Goal: Transaction & Acquisition: Download file/media

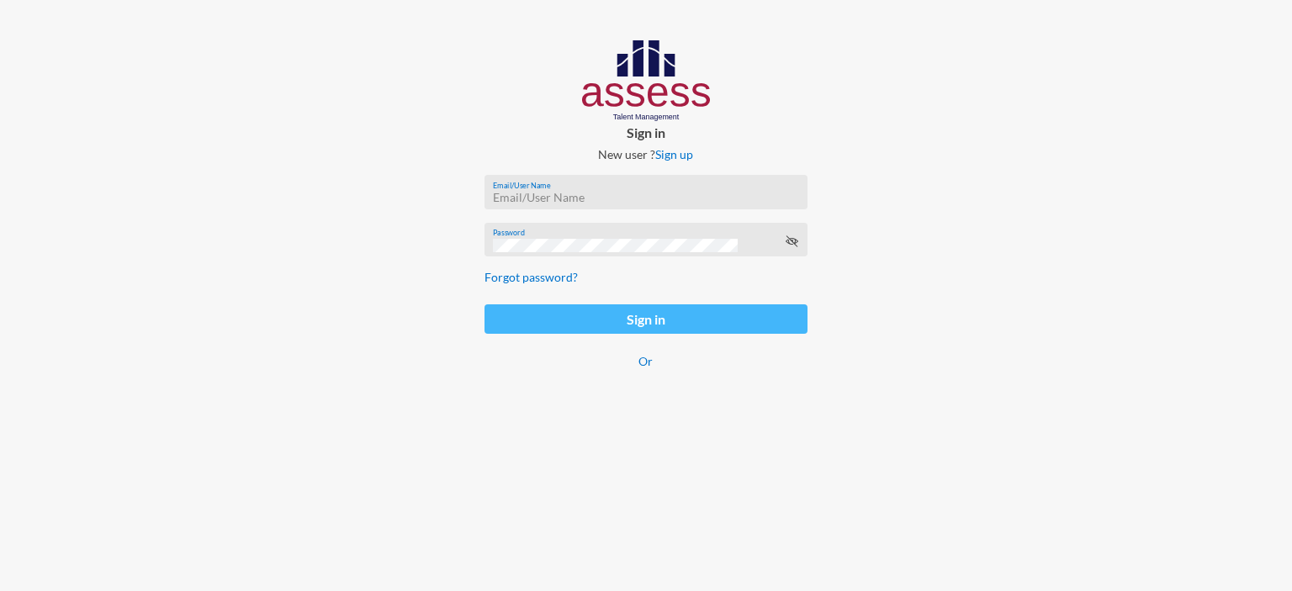
type input "[EMAIL_ADDRESS][DOMAIN_NAME]"
click at [621, 324] on button "Sign in" at bounding box center [646, 319] width 323 height 29
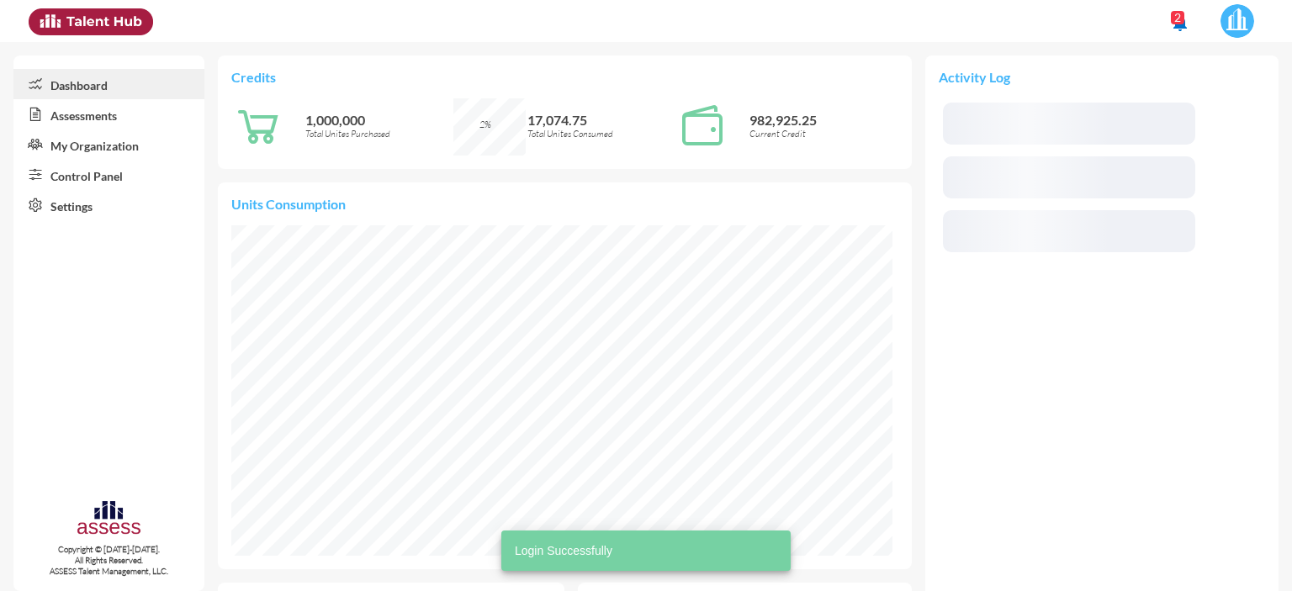
scroll to position [149, 316]
click at [101, 182] on link "Control Panel" at bounding box center [108, 175] width 191 height 30
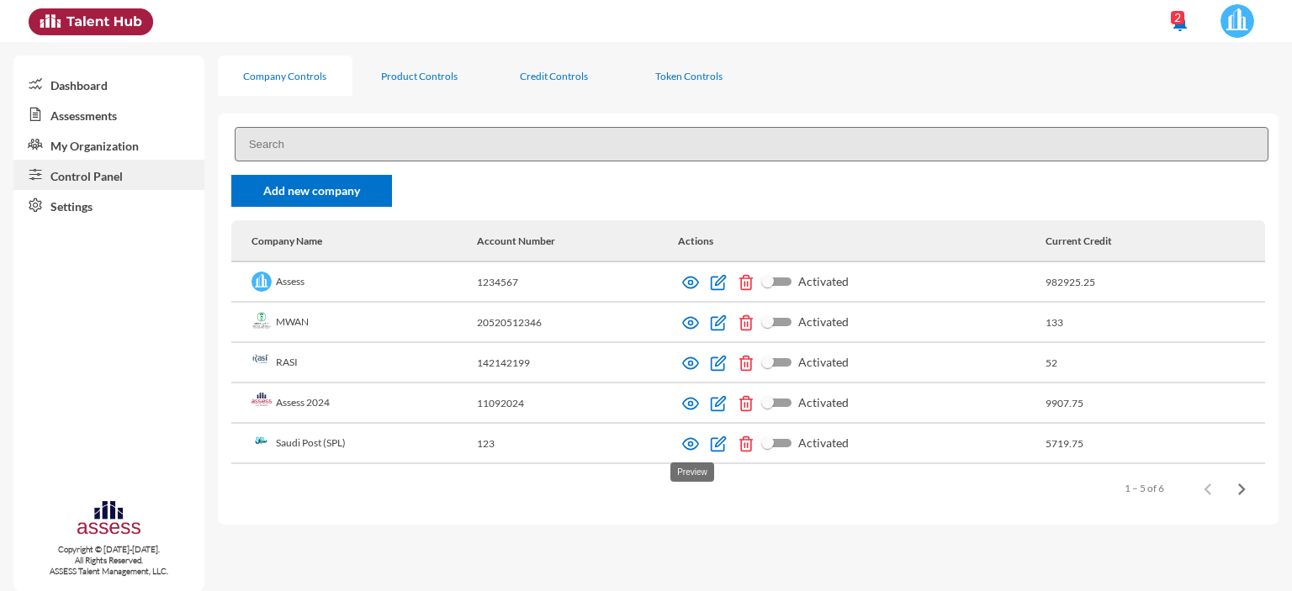
click at [687, 449] on img at bounding box center [690, 444] width 17 height 17
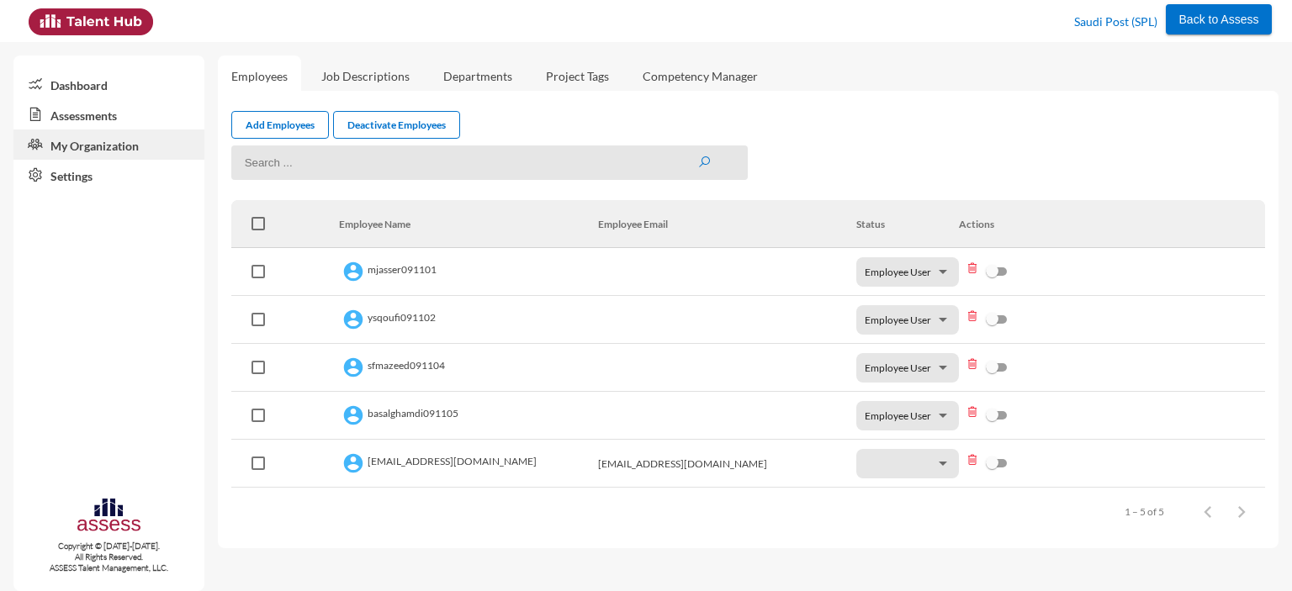
click at [85, 111] on link "Assessments" at bounding box center [108, 114] width 191 height 30
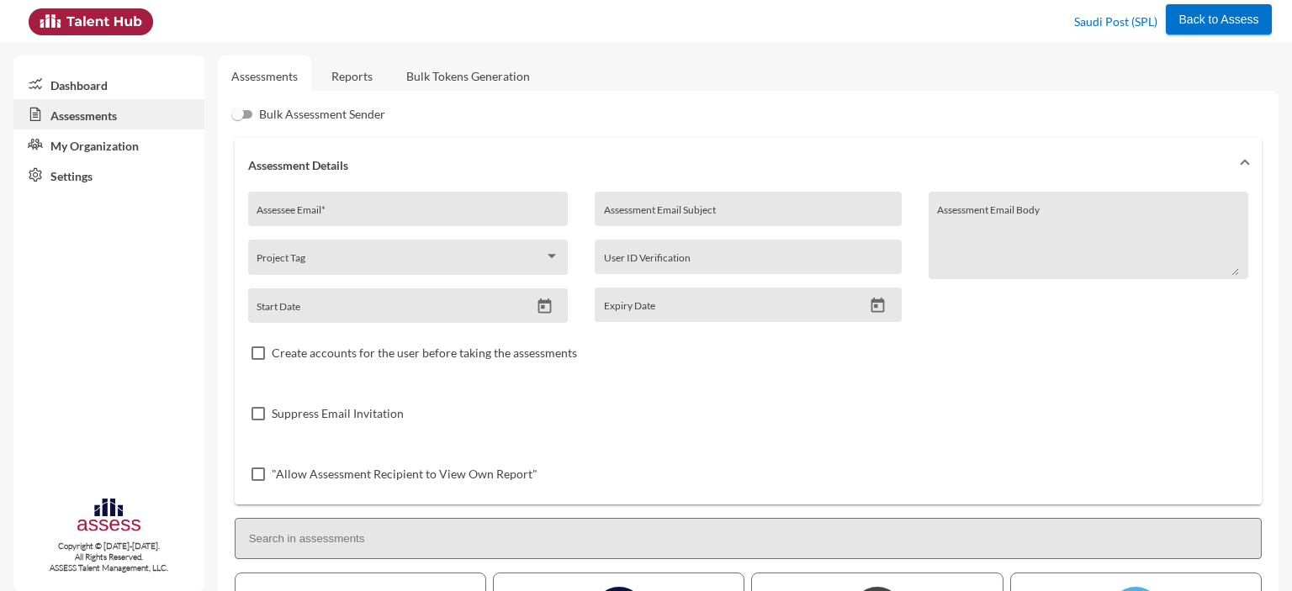
click at [346, 80] on link "Reports" at bounding box center [352, 76] width 68 height 41
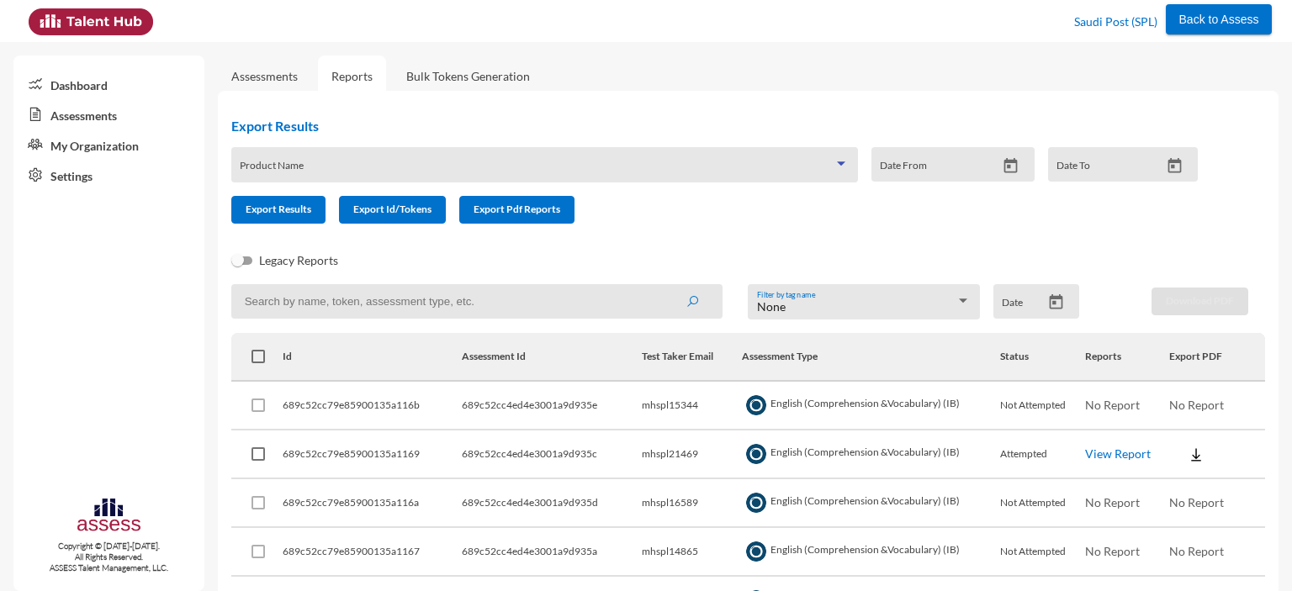
click at [471, 172] on span at bounding box center [537, 170] width 594 height 13
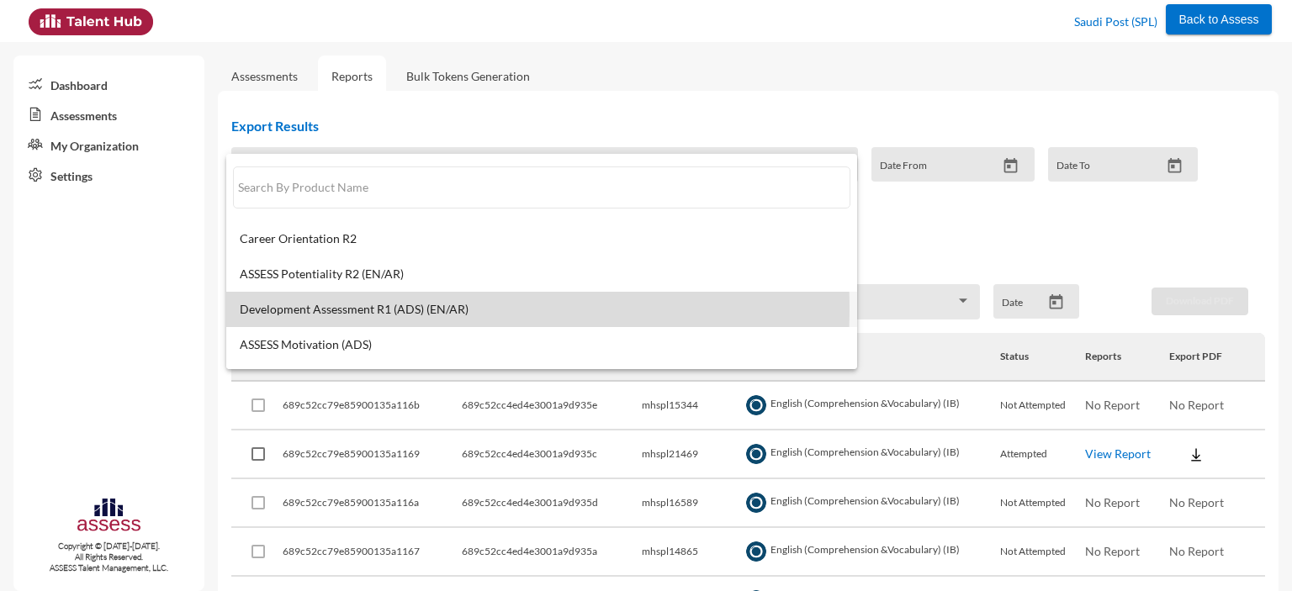
click at [394, 309] on span "Development Assessment R1 (ADS) (EN/AR)" at bounding box center [542, 309] width 604 height 13
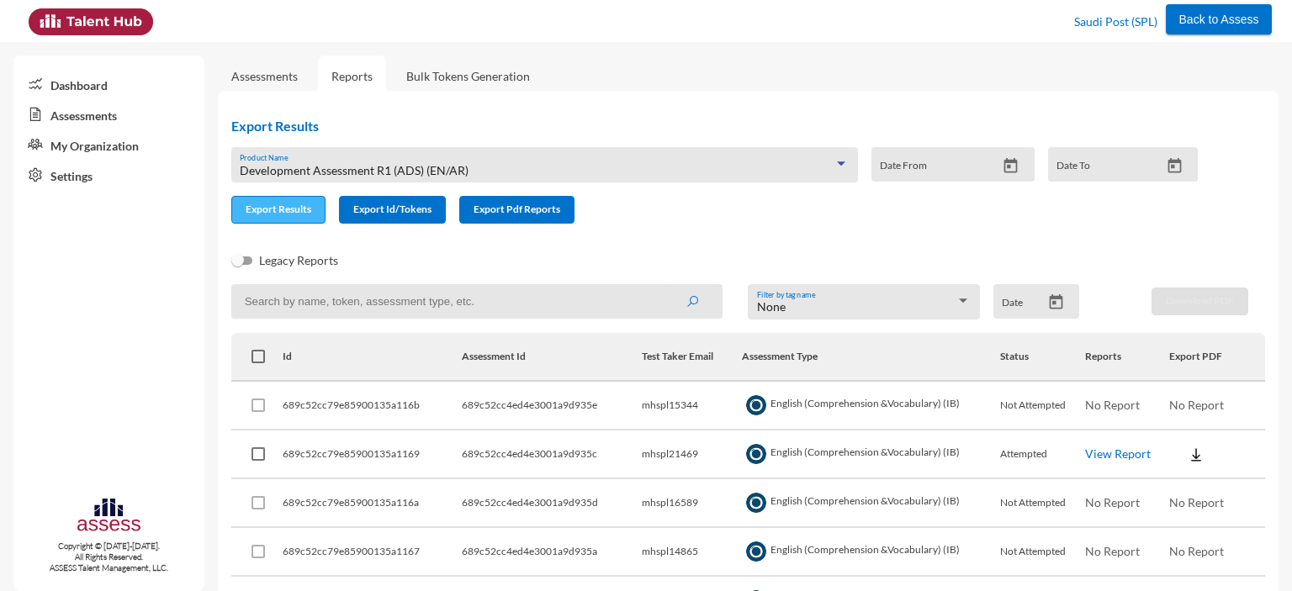
click at [269, 208] on span "Export Results" at bounding box center [279, 209] width 66 height 13
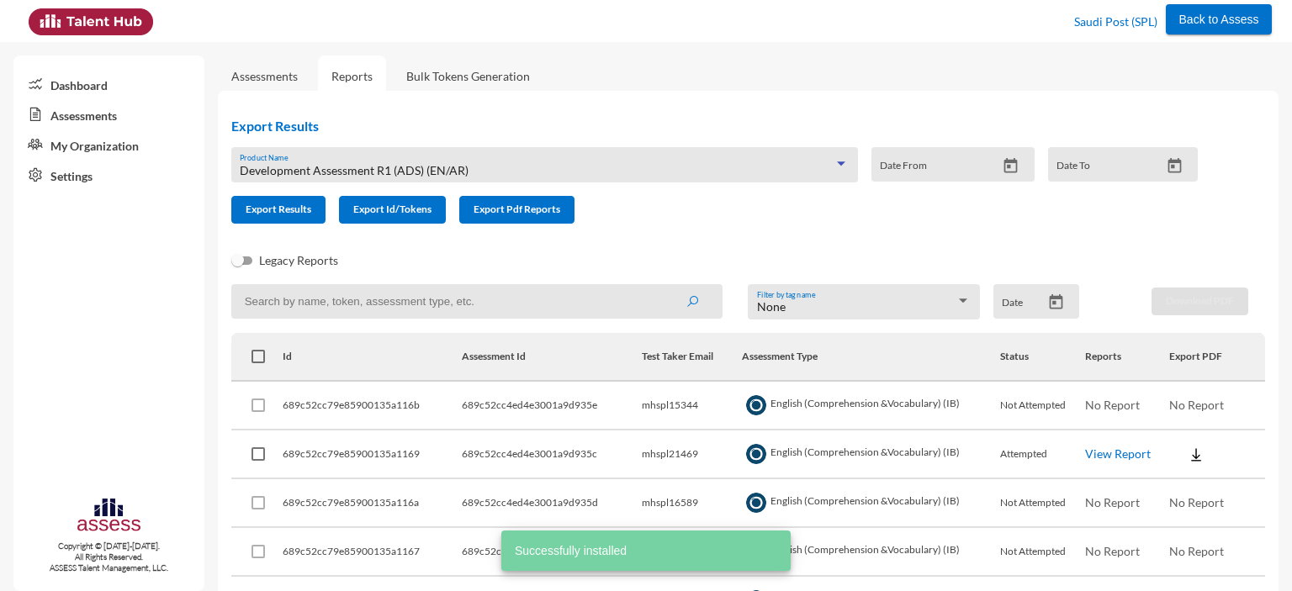
click at [531, 164] on div "Development Assessment R1 (ADS) (EN/AR)" at bounding box center [537, 170] width 594 height 13
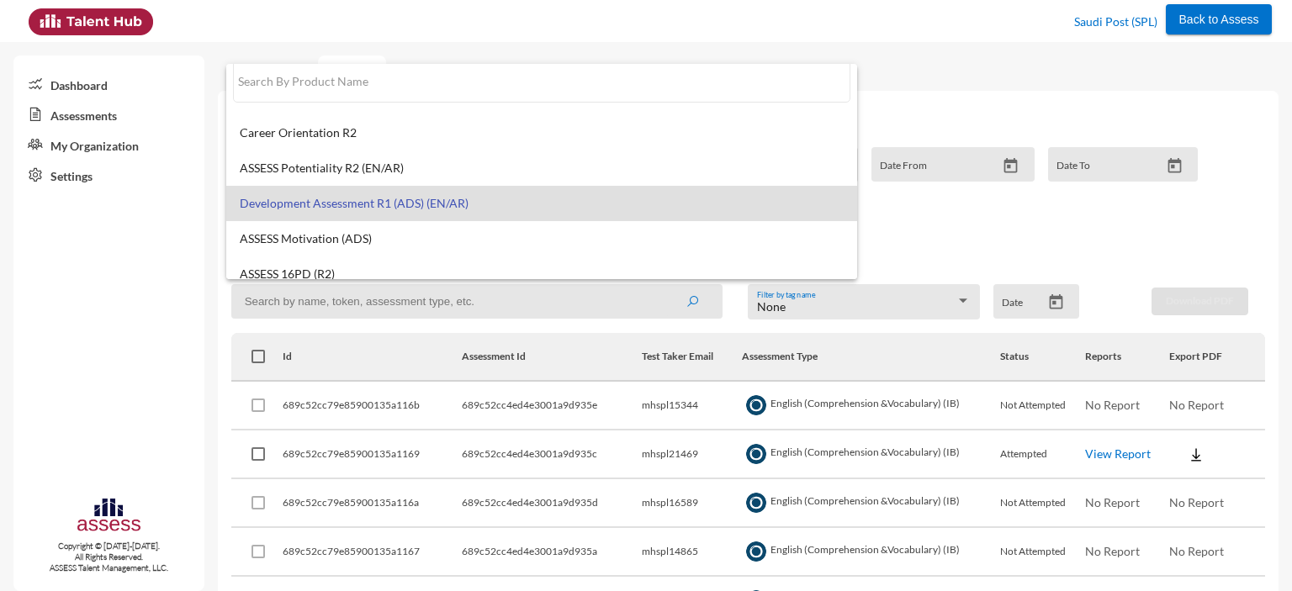
scroll to position [13, 0]
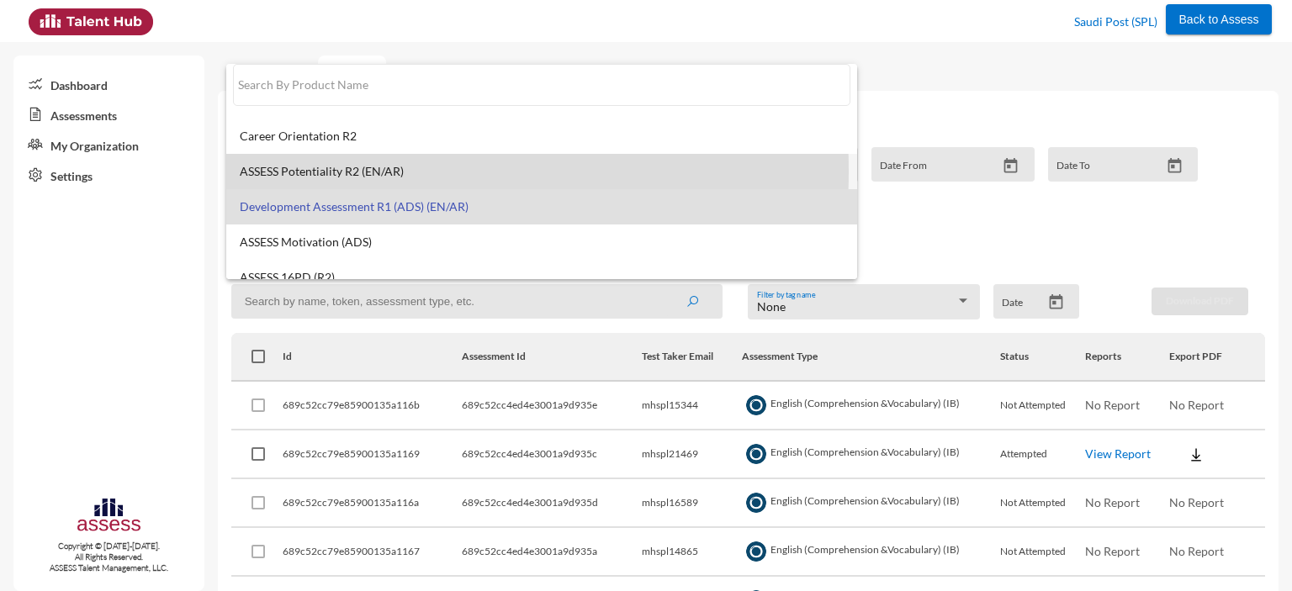
click at [307, 171] on span "ASSESS Potentiality R2 (EN/AR)" at bounding box center [542, 171] width 604 height 13
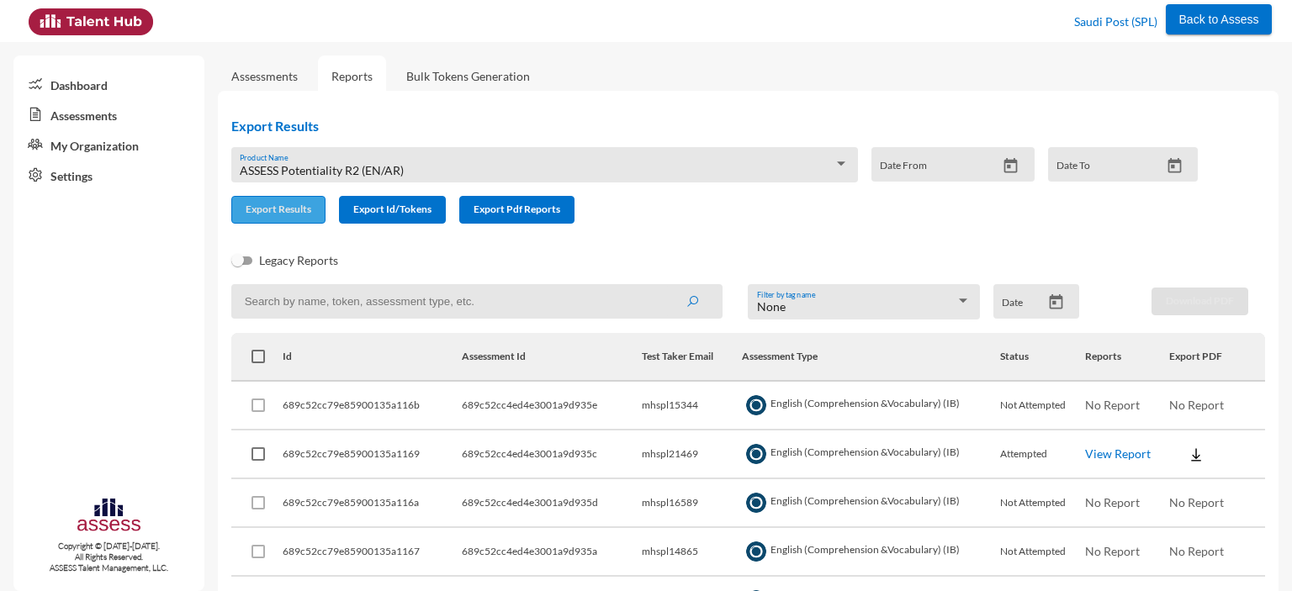
click at [280, 210] on span "Export Results" at bounding box center [279, 209] width 66 height 13
